Goal: Navigation & Orientation: Find specific page/section

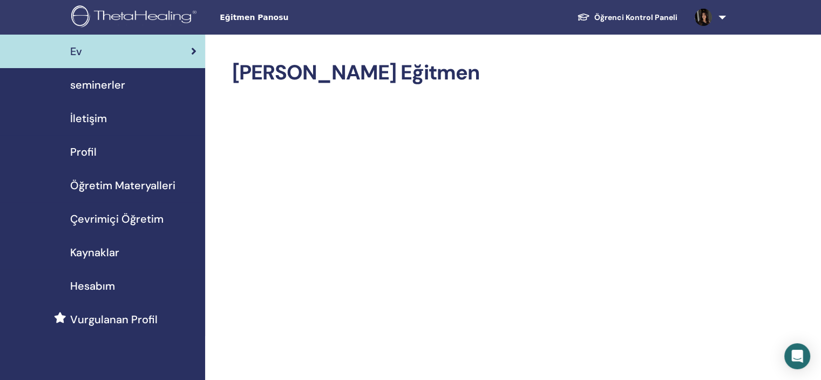
click at [704, 21] on img at bounding box center [703, 17] width 17 height 17
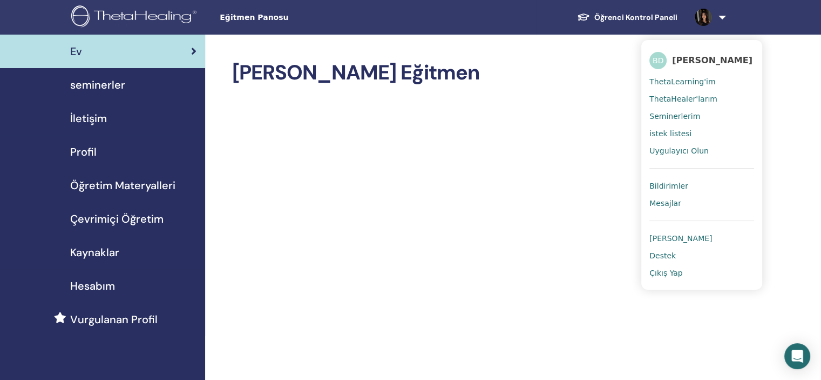
click at [703, 95] on span "ThetaHealer'larım" at bounding box center [684, 99] width 68 height 10
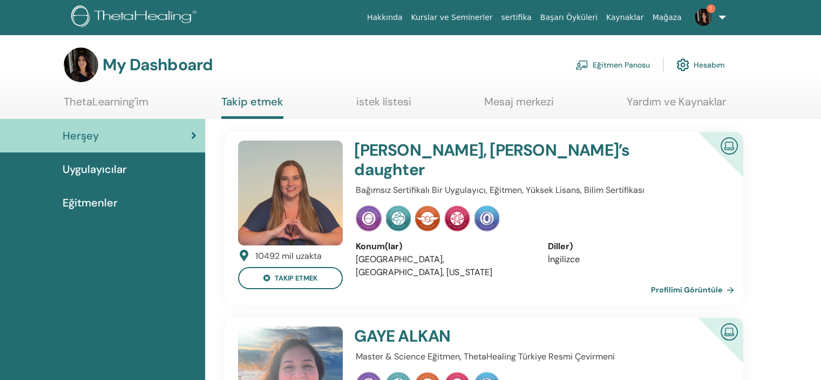
click at [700, 21] on img at bounding box center [703, 17] width 17 height 17
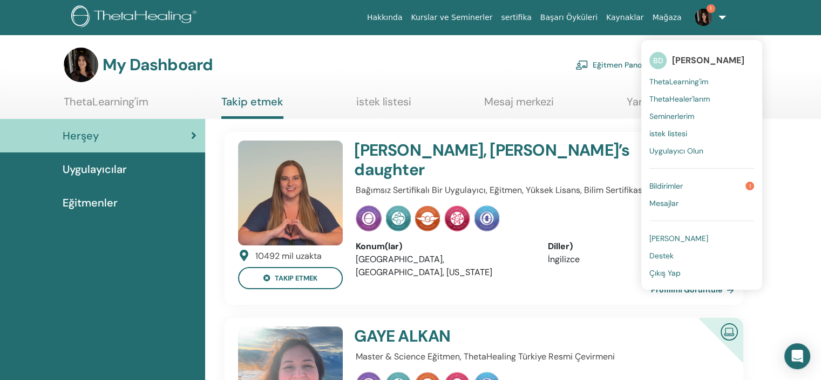
click at [704, 185] on link "Bildirimler 1" at bounding box center [702, 185] width 105 height 17
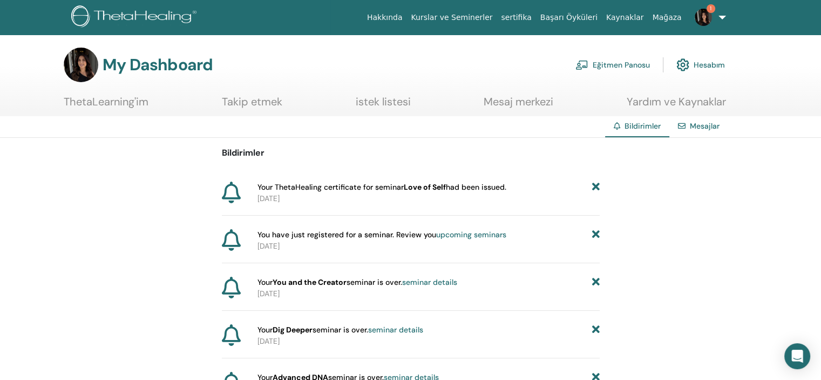
click at [706, 15] on img at bounding box center [703, 17] width 17 height 17
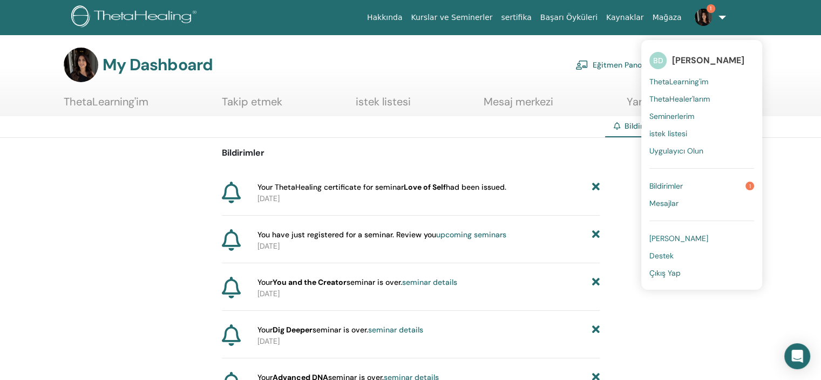
click at [693, 97] on span "ThetaHealer'larım" at bounding box center [680, 99] width 60 height 10
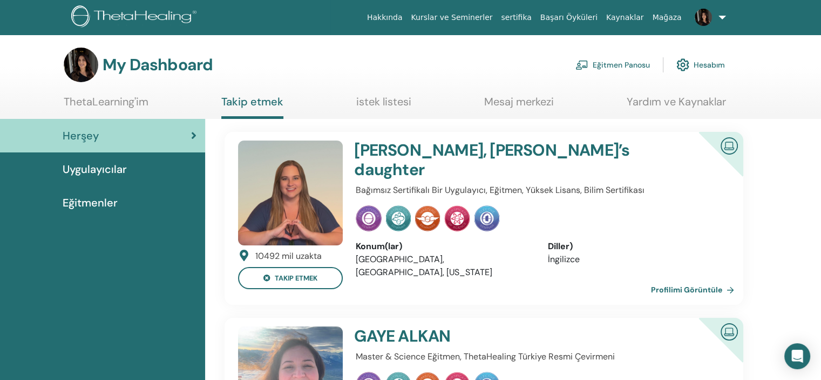
click at [702, 17] on img at bounding box center [703, 17] width 17 height 17
